Goal: Book appointment/travel/reservation

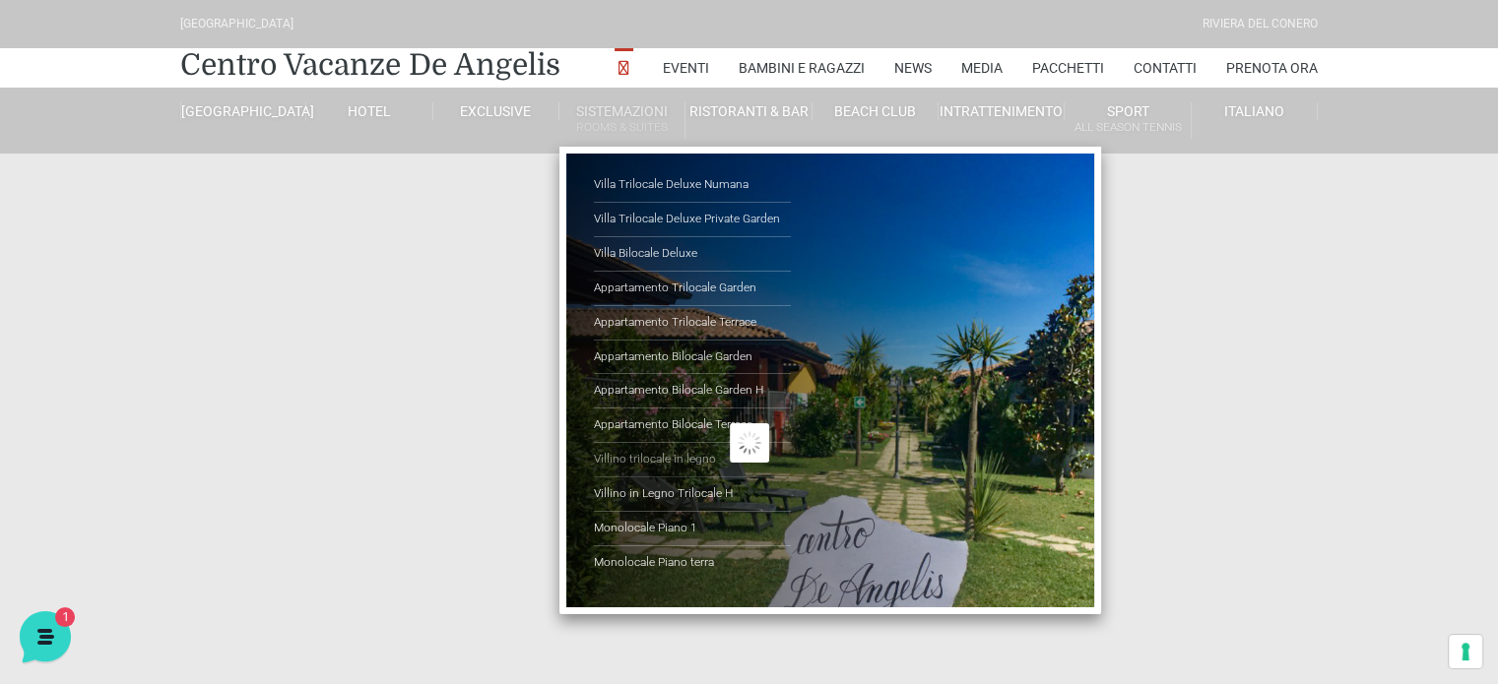
click at [685, 455] on link "Villino trilocale in legno" at bounding box center [692, 460] width 197 height 34
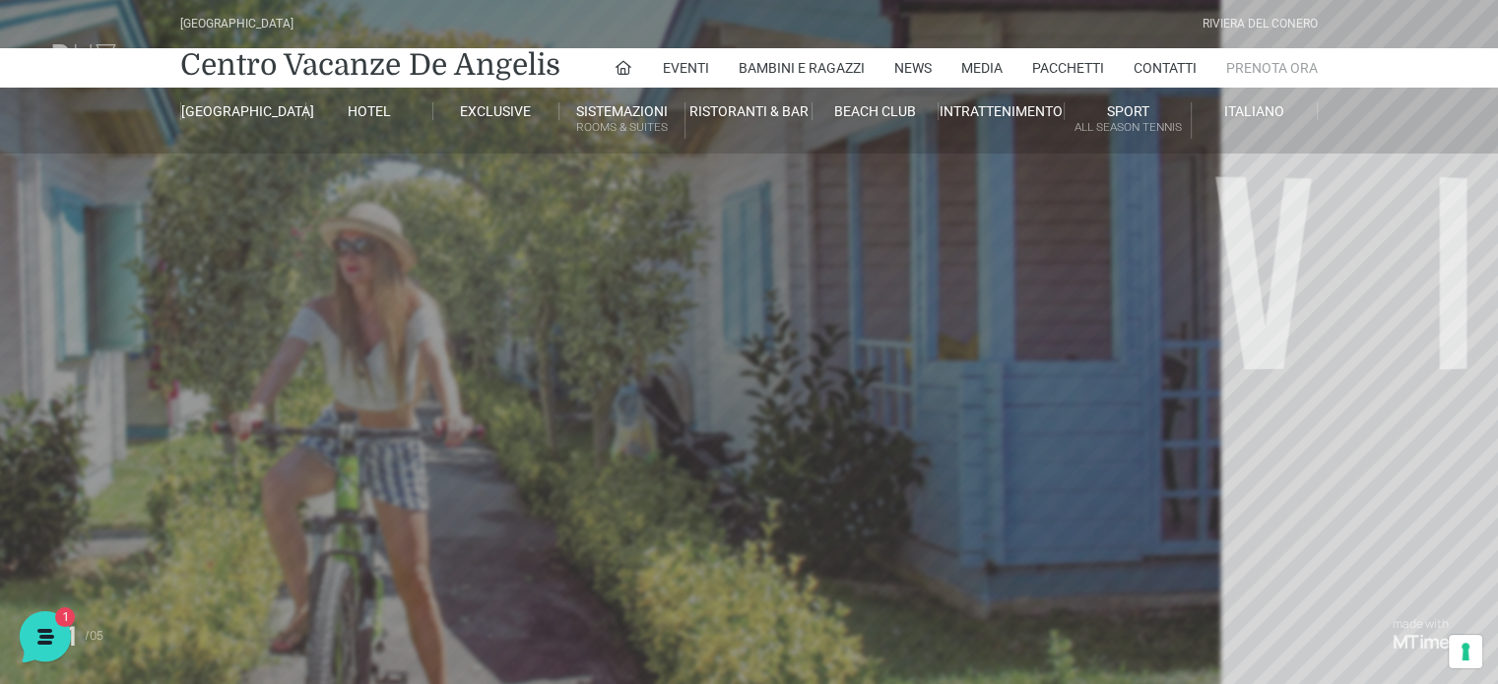
click at [1281, 63] on link "Prenota Ora" at bounding box center [1272, 67] width 92 height 39
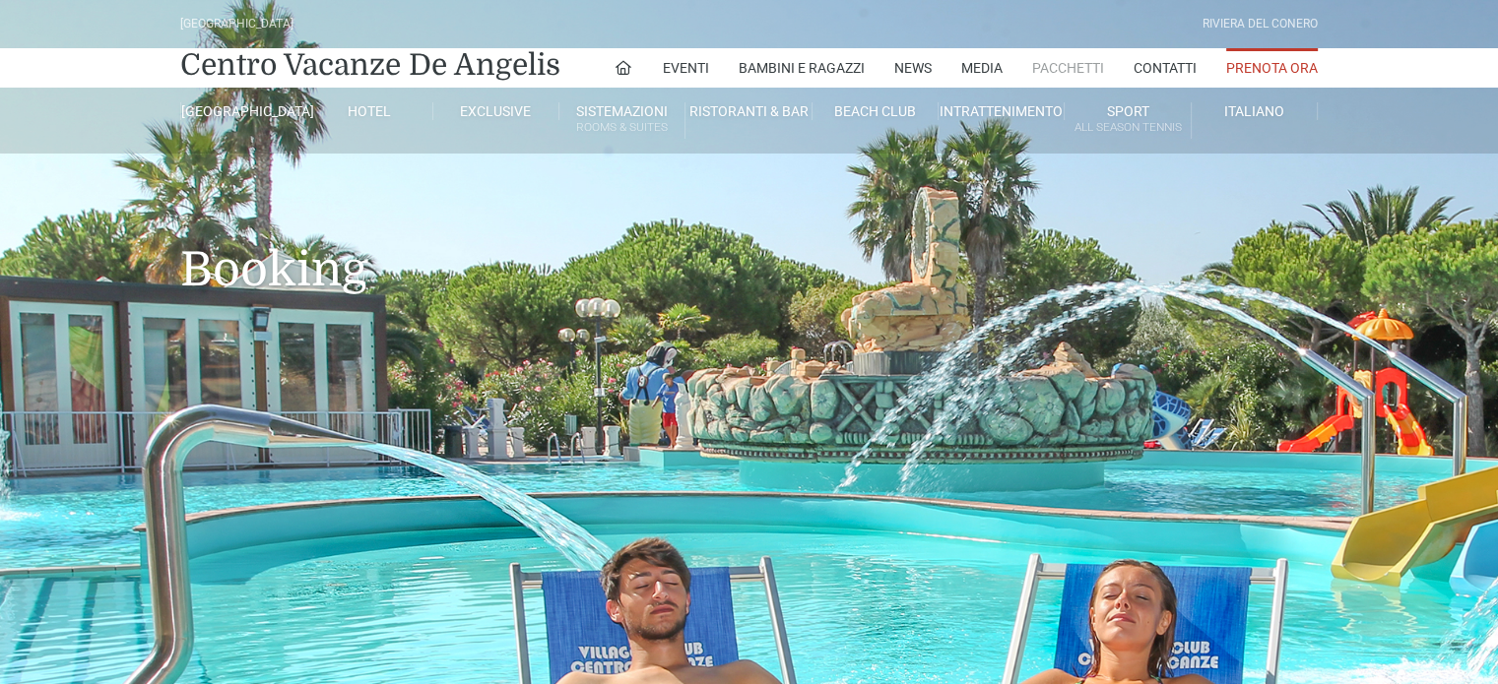
type input "23/08/2025"
type input "24/08/2025"
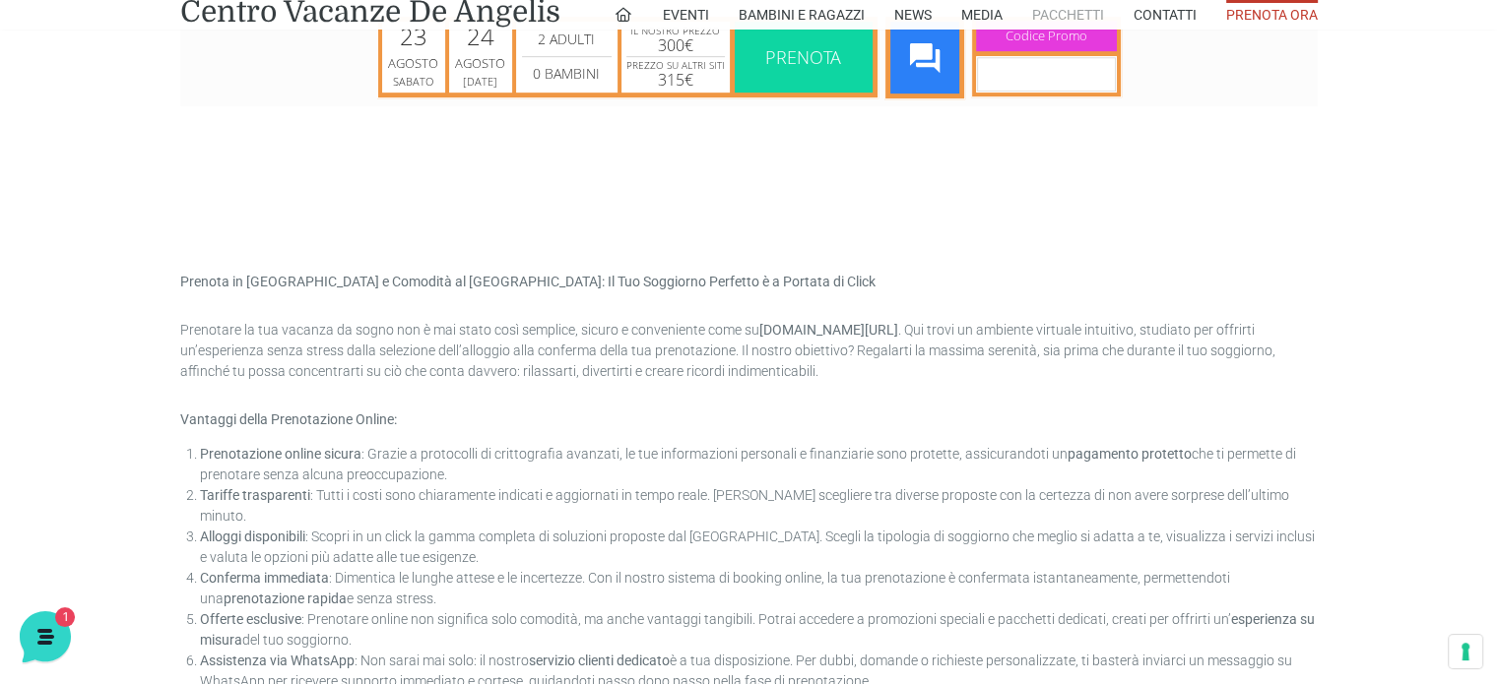
scroll to position [1059, 0]
click at [392, 69] on div "Agosto" at bounding box center [413, 62] width 57 height 20
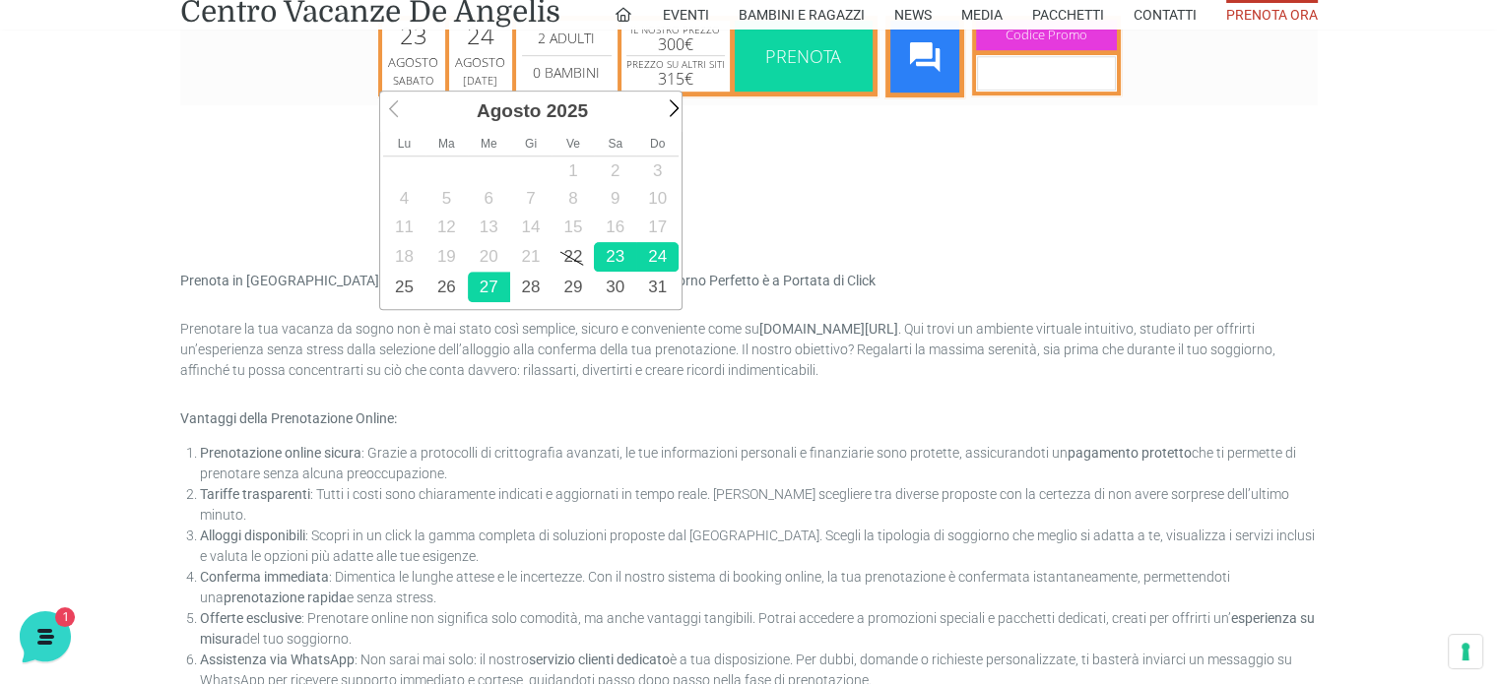
scroll to position [0, 0]
click at [489, 297] on link "27" at bounding box center [489, 286] width 42 height 31
type input "27/08/2025"
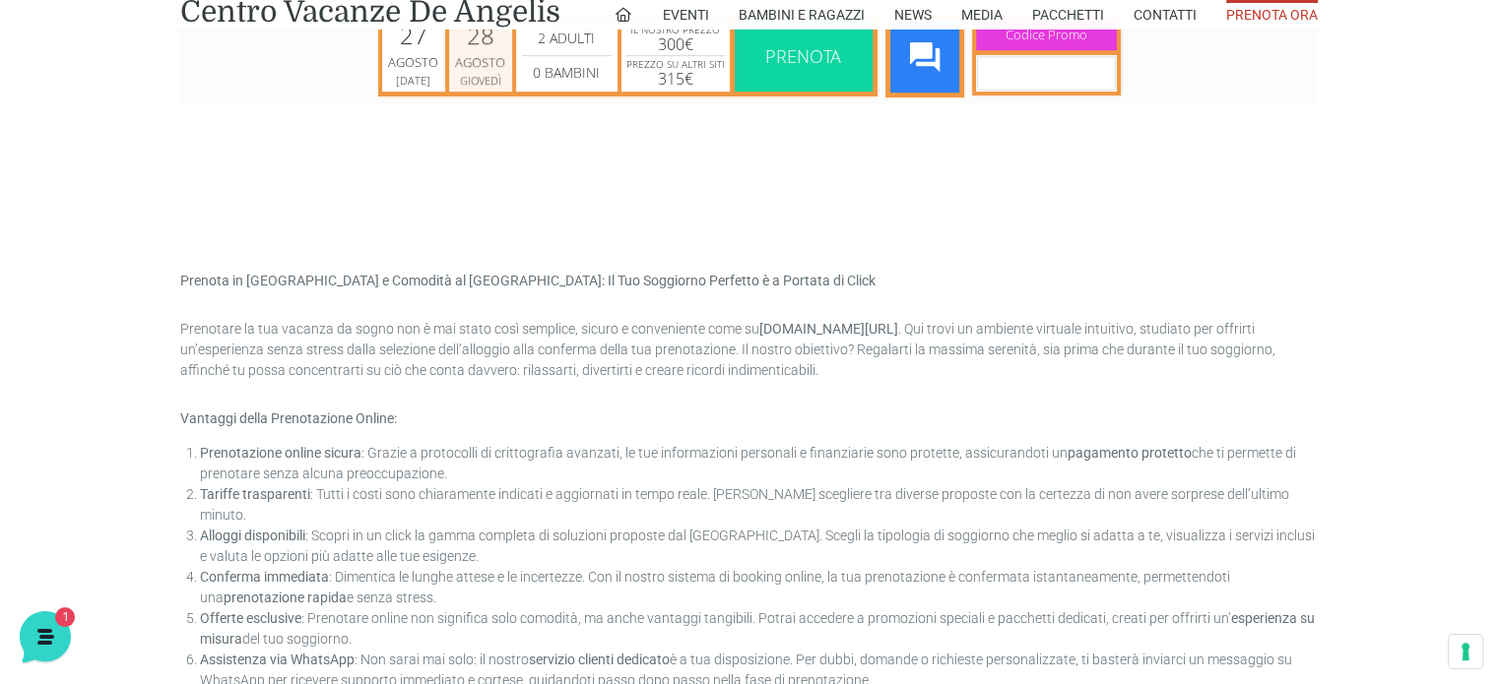
click at [501, 77] on div "Giovedì" at bounding box center [480, 79] width 51 height 15
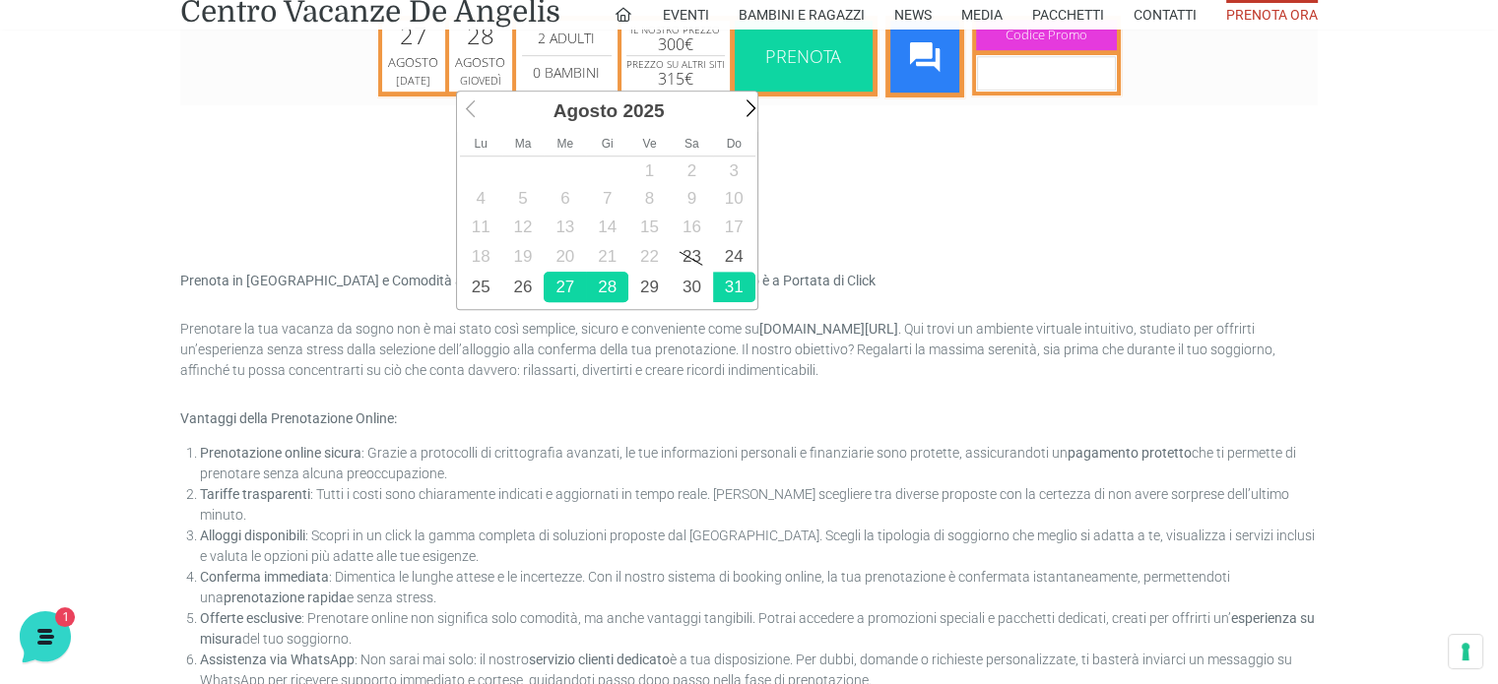
click at [724, 284] on link "31" at bounding box center [734, 286] width 42 height 31
type input "31/08/2025"
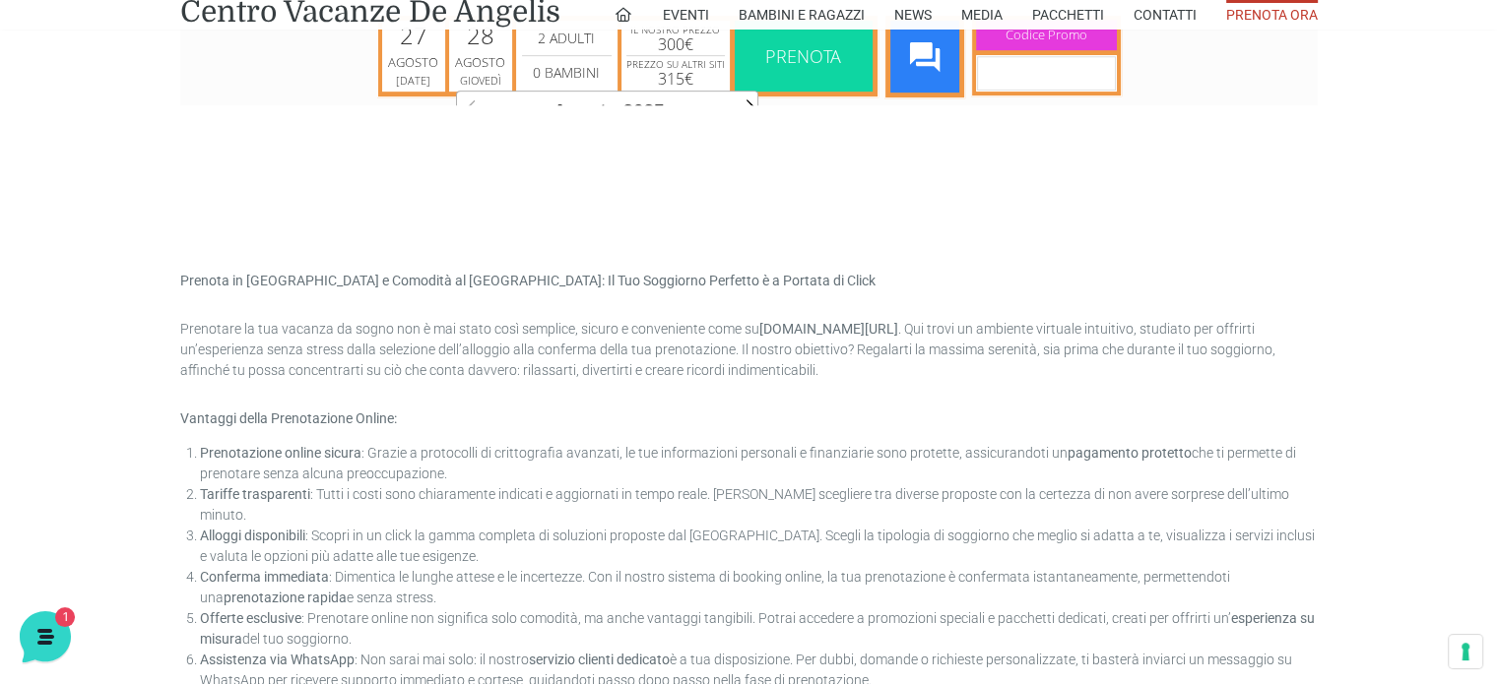
scroll to position [0, 0]
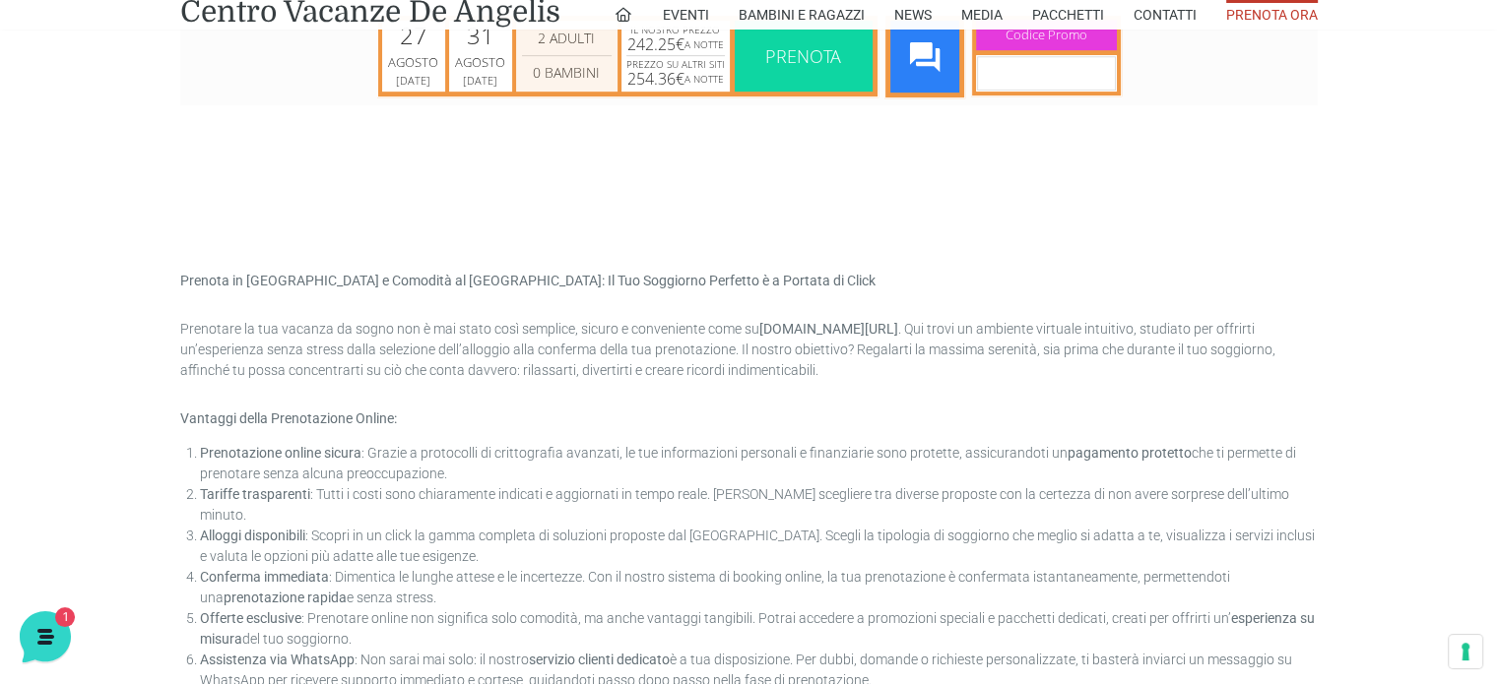
click at [603, 55] on div "2 Adulti 3 Adulti 4 Adulti 5 Adulti 6 Adulti 7 Adulti 8 Adulti 9 Adulti 10 Adul…" at bounding box center [566, 55] width 101 height 70
click at [583, 48] on select "2 Adulti 3 Adulti 4 Adulti 5 Adulti 6 Adulti 7 Adulti 8 Adulti 9 Adulti 10 Adul…" at bounding box center [567, 38] width 90 height 24
select select "4"
click at [522, 26] on select "2 Adulti 3 Adulti 4 Adulti 5 Adulti 6 Adulti 7 Adulti 8 Adulti 9 Adulti 10 Adul…" at bounding box center [567, 38] width 90 height 24
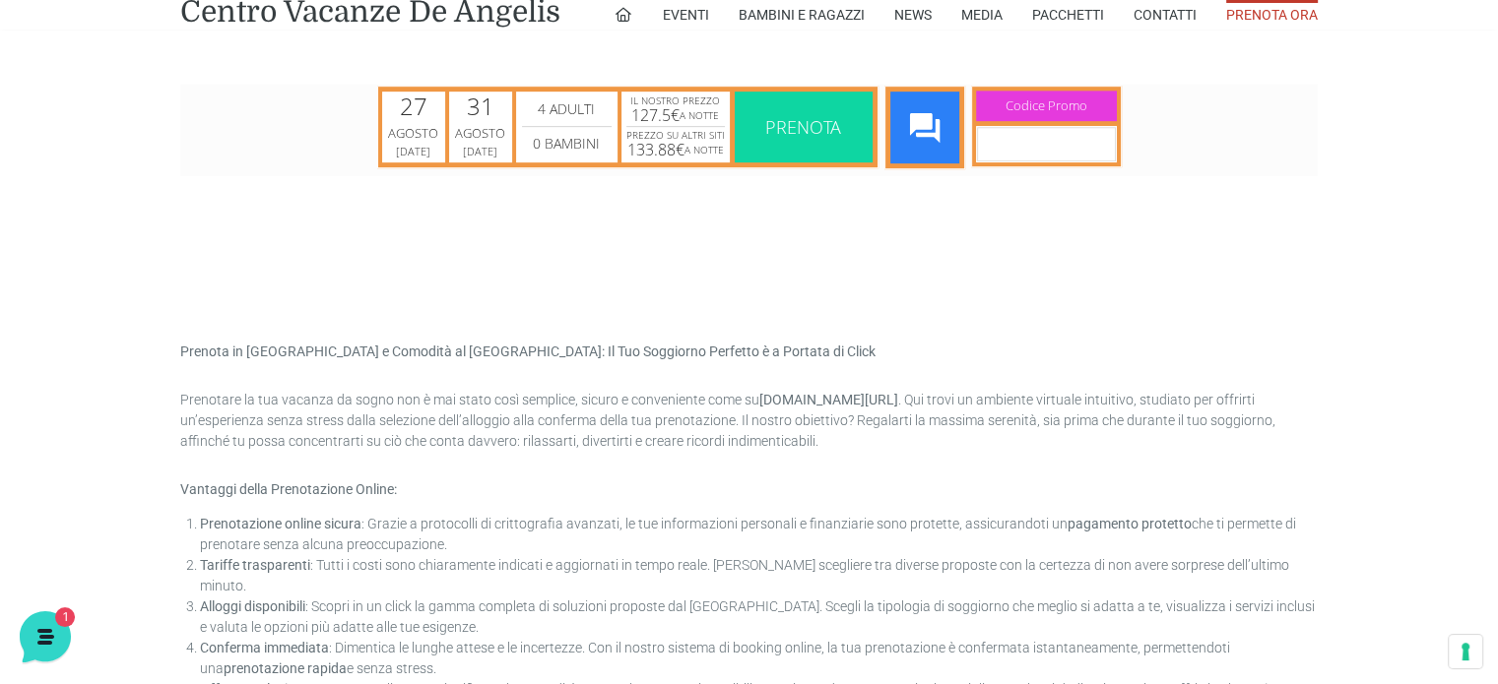
click at [772, 119] on span "Prenota" at bounding box center [803, 126] width 128 height 71
